Goal: Entertainment & Leisure: Browse casually

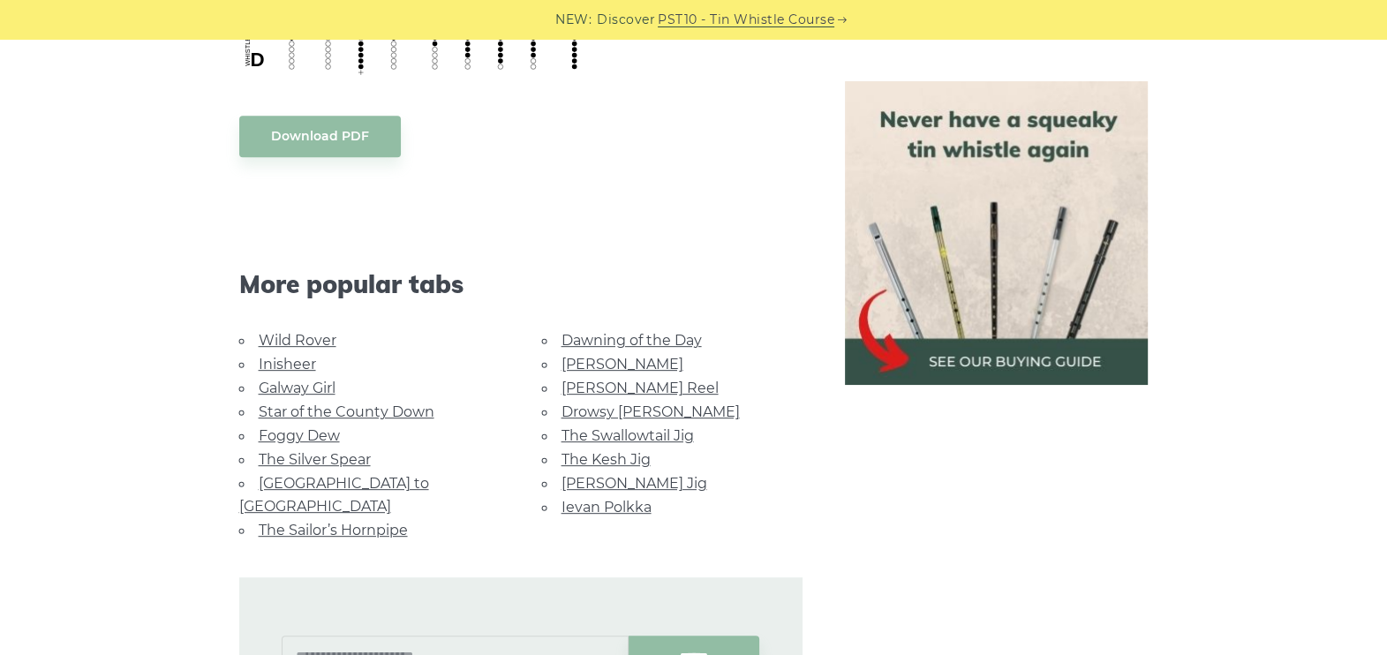
scroll to position [957, 0]
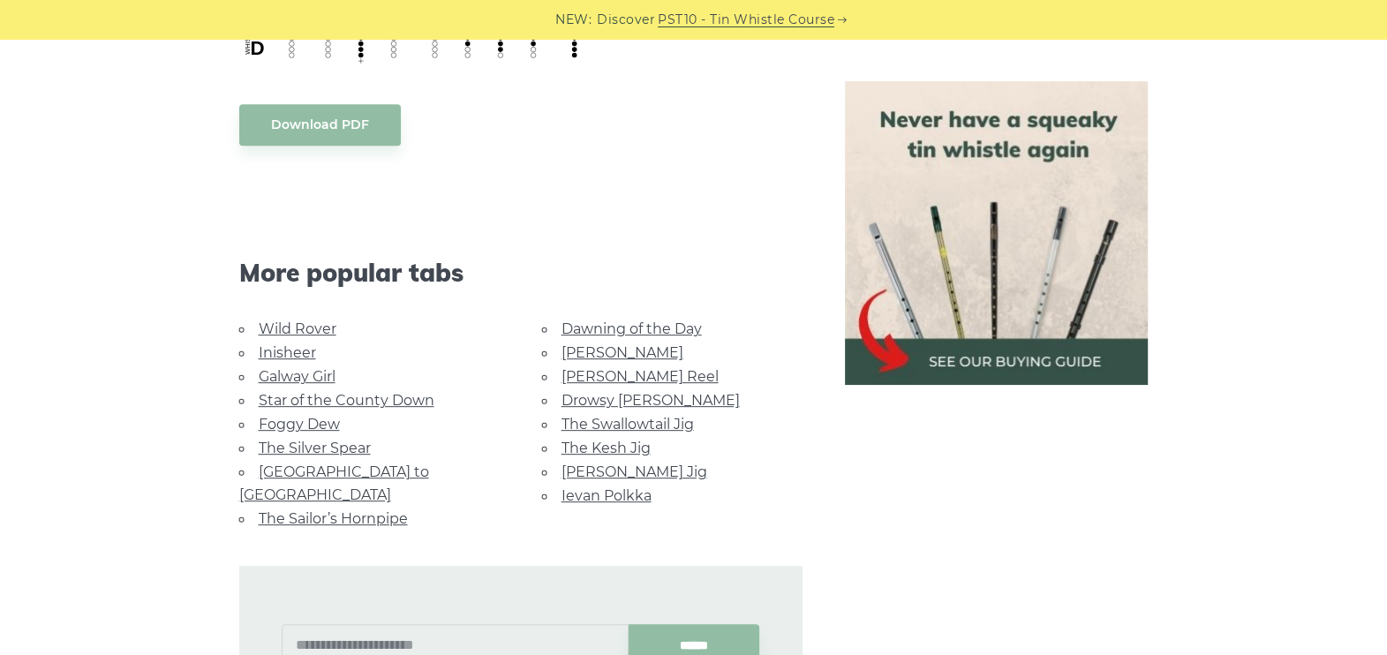
click at [327, 446] on link "The Silver Spear" at bounding box center [315, 448] width 112 height 17
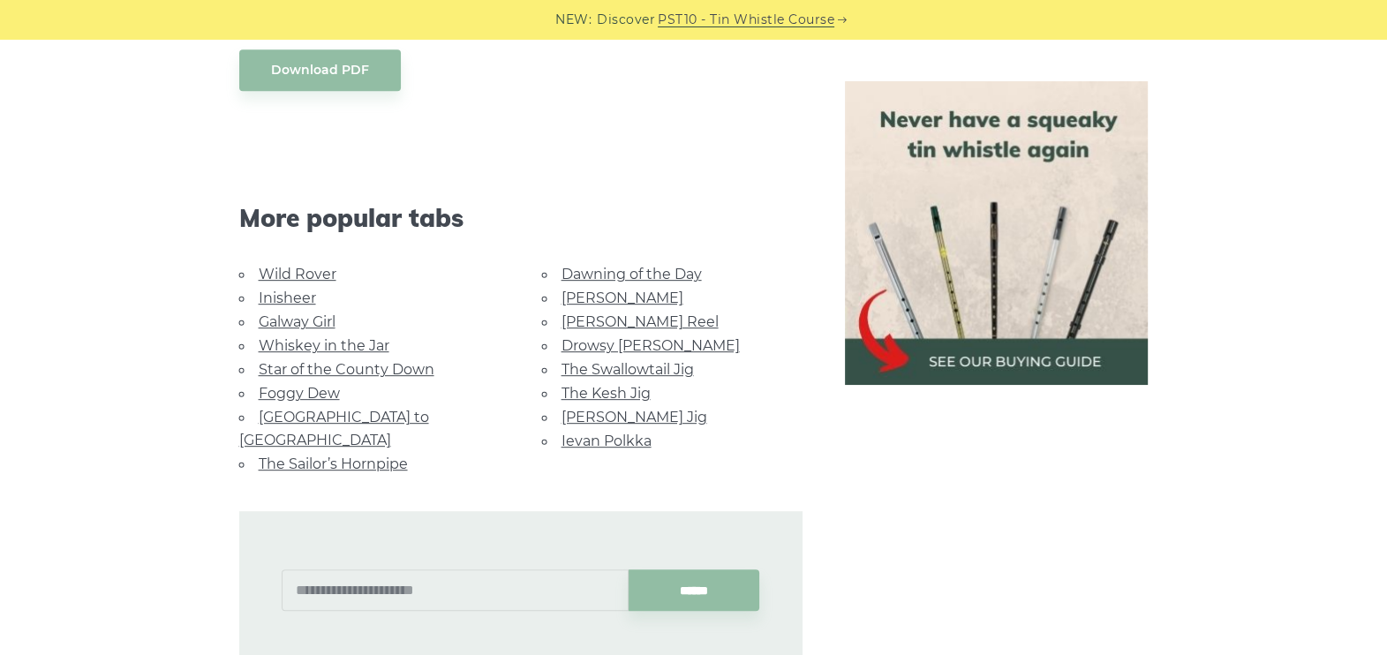
scroll to position [1026, 0]
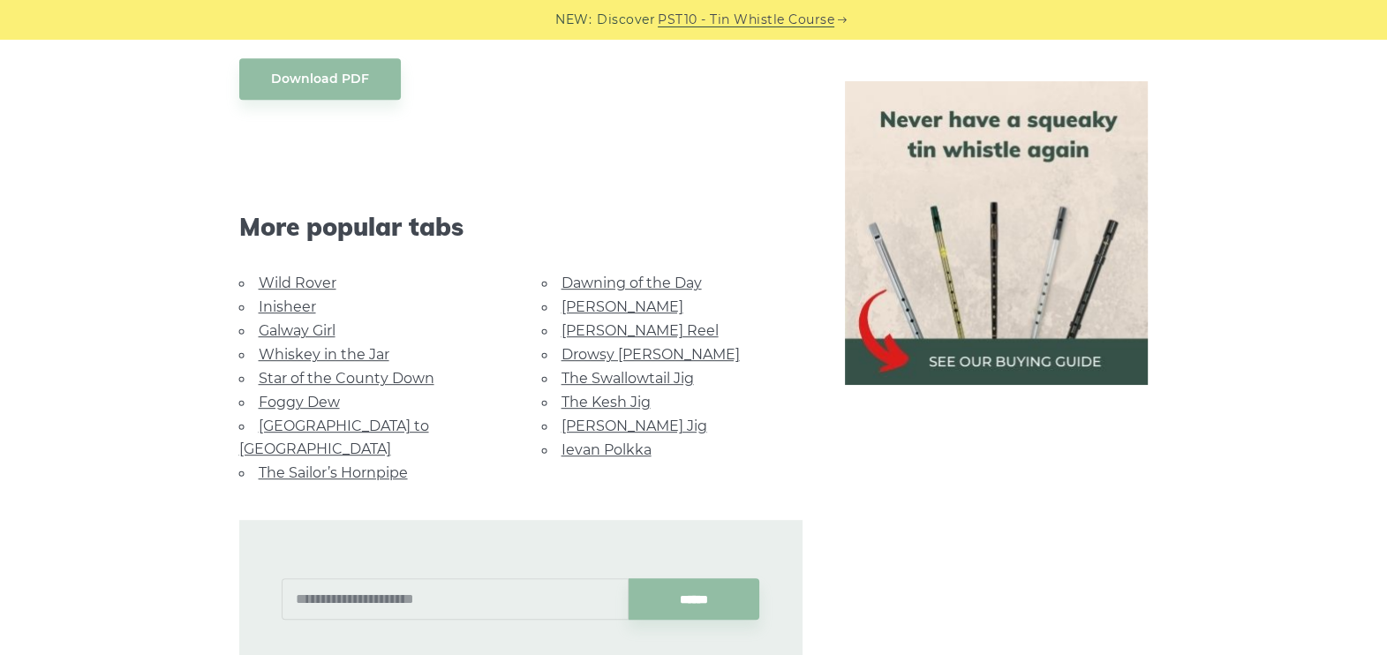
click at [608, 275] on link "Dawning of the Day" at bounding box center [631, 283] width 140 height 17
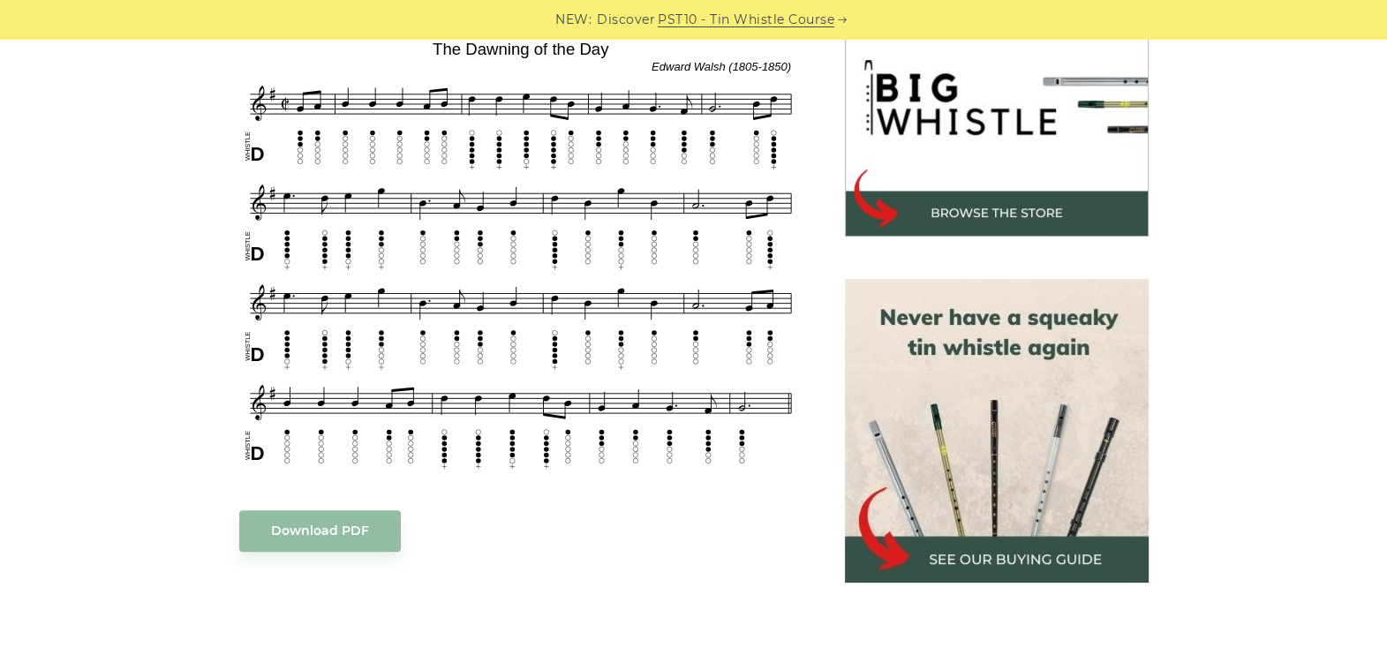
scroll to position [508, 0]
